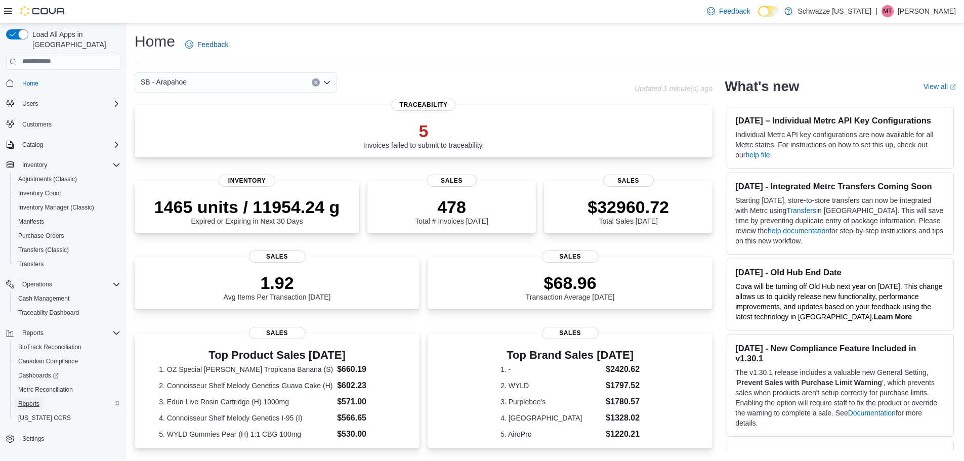
click at [33, 400] on span "Reports" at bounding box center [28, 404] width 21 height 8
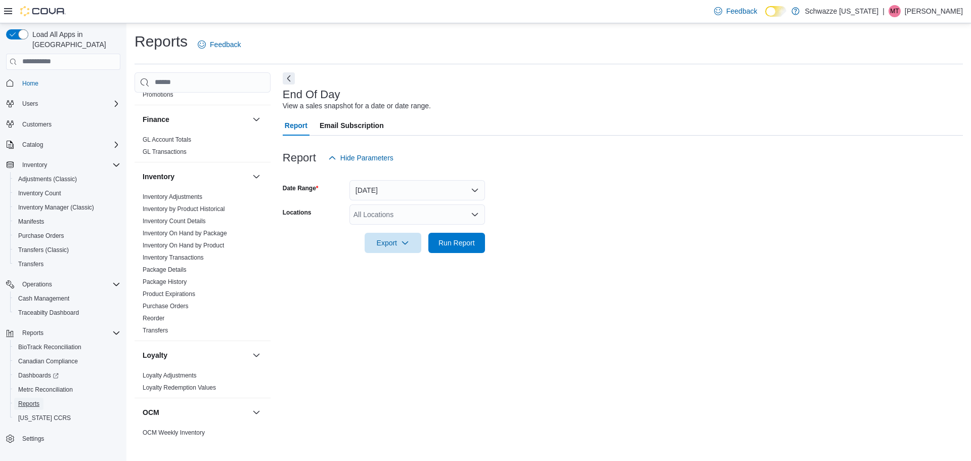
scroll to position [253, 0]
click at [174, 303] on link "Purchase Orders" at bounding box center [166, 305] width 46 height 7
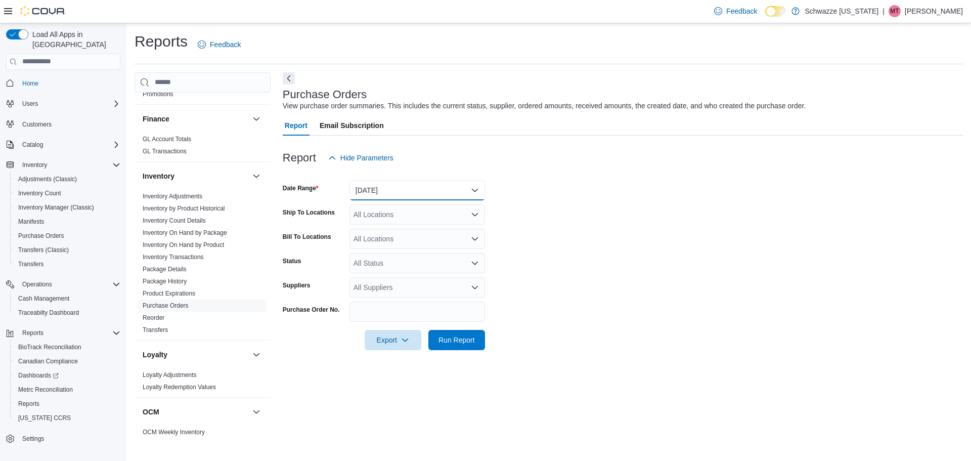
click at [412, 197] on button "Yesterday" at bounding box center [418, 190] width 136 height 20
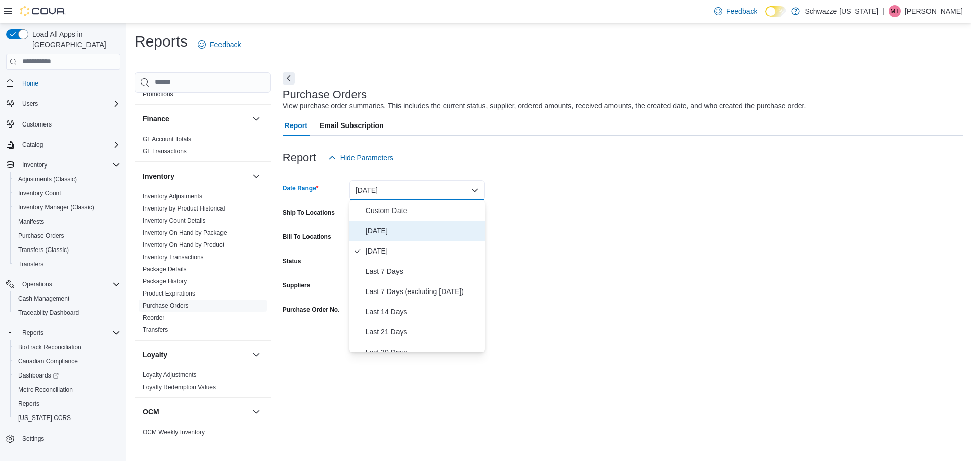
click at [403, 226] on span "Today" at bounding box center [423, 231] width 115 height 12
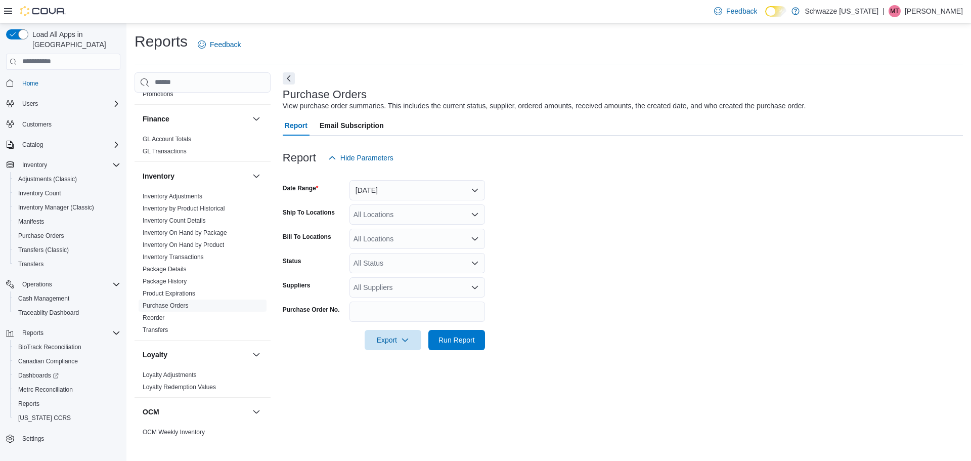
click at [408, 214] on div "All Locations" at bounding box center [418, 214] width 136 height 20
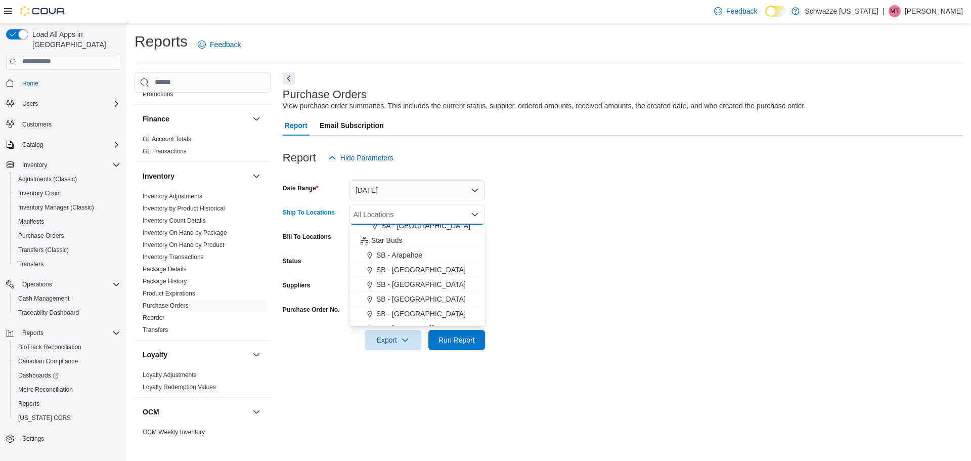
scroll to position [152, 0]
click at [439, 231] on div "SB - Arapahoe" at bounding box center [417, 227] width 123 height 10
click at [560, 241] on form "Date Range Today Ship To Locations SB - Arapahoe Combo box. Selected. SB - Arap…" at bounding box center [623, 259] width 680 height 182
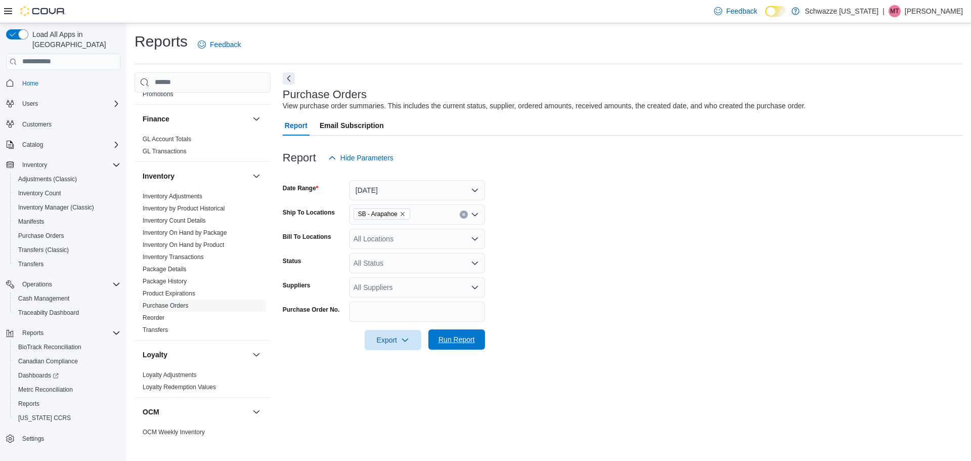
click at [477, 336] on span "Run Report" at bounding box center [457, 339] width 45 height 20
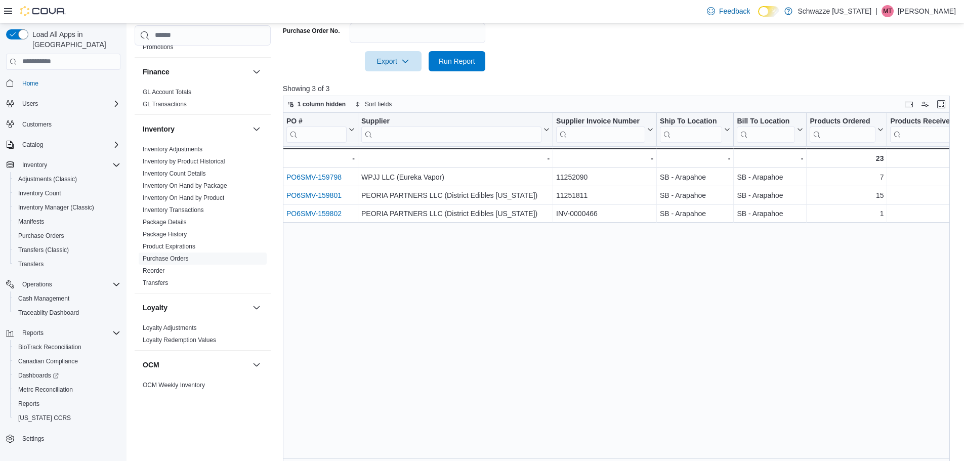
scroll to position [290, 0]
